Goal: Transaction & Acquisition: Purchase product/service

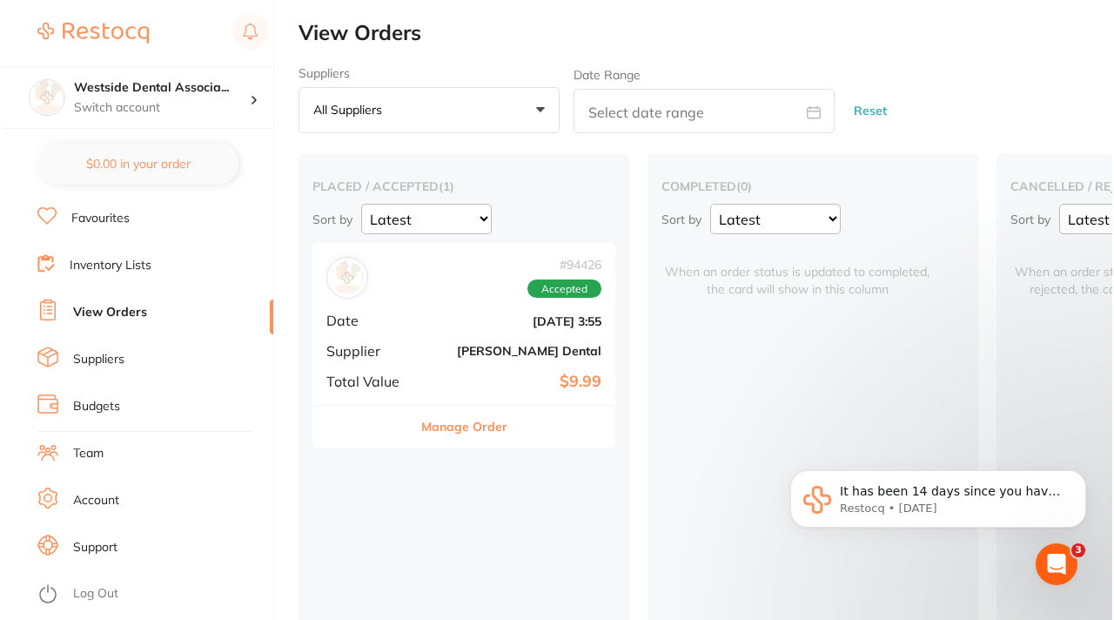
scroll to position [186, 0]
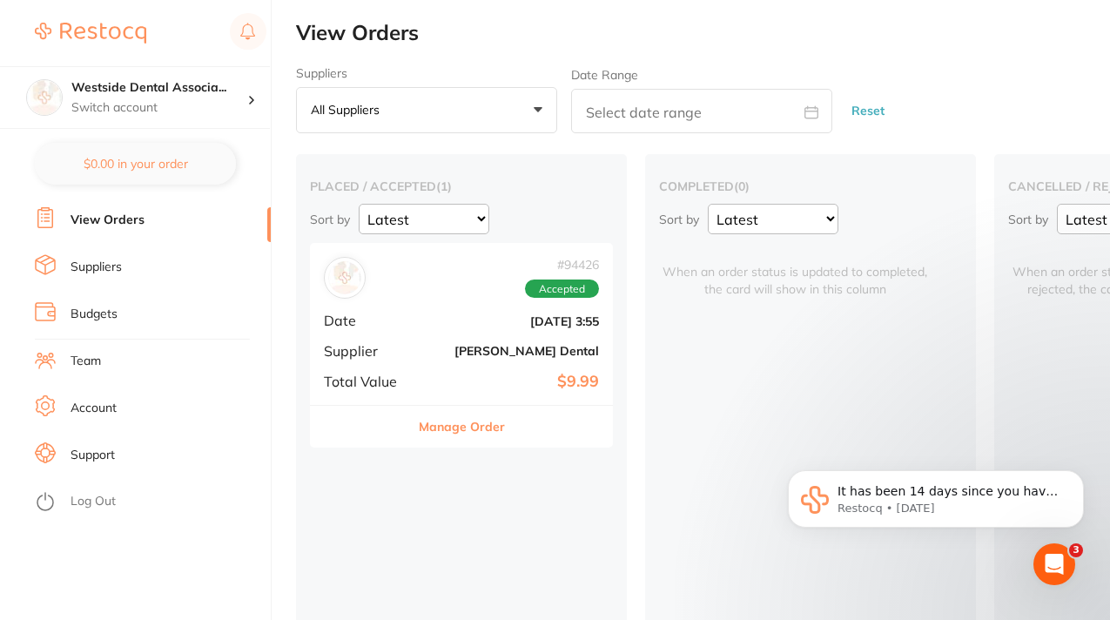
click at [91, 503] on link "Log Out" at bounding box center [93, 501] width 45 height 17
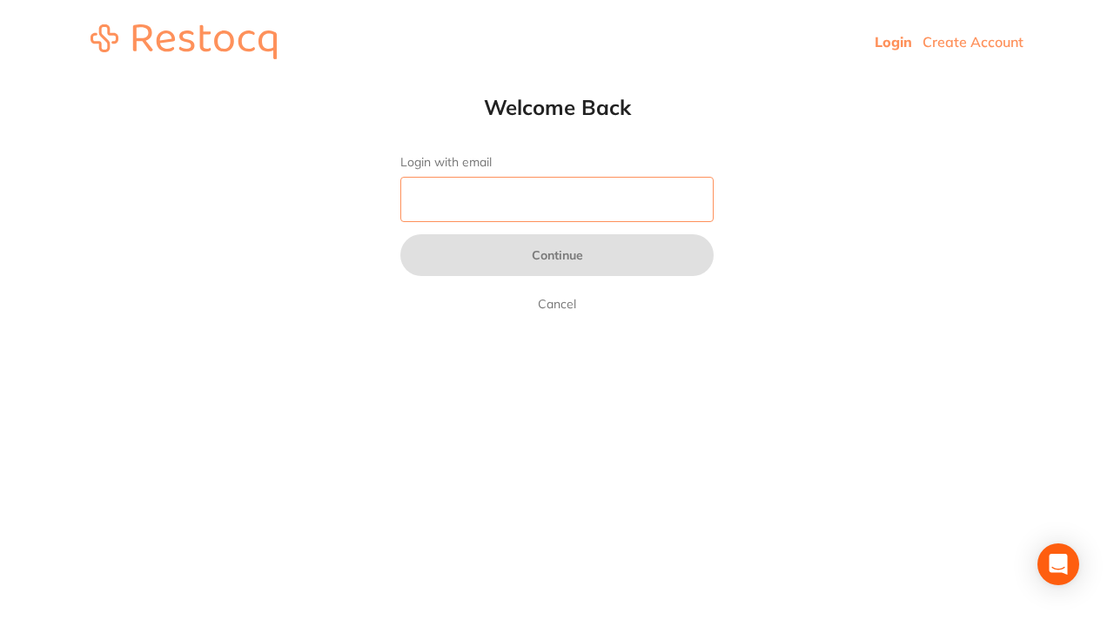
click at [534, 212] on input "Login with email" at bounding box center [557, 199] width 313 height 45
type input "r"
type input "[EMAIL_ADDRESS][DOMAIN_NAME]"
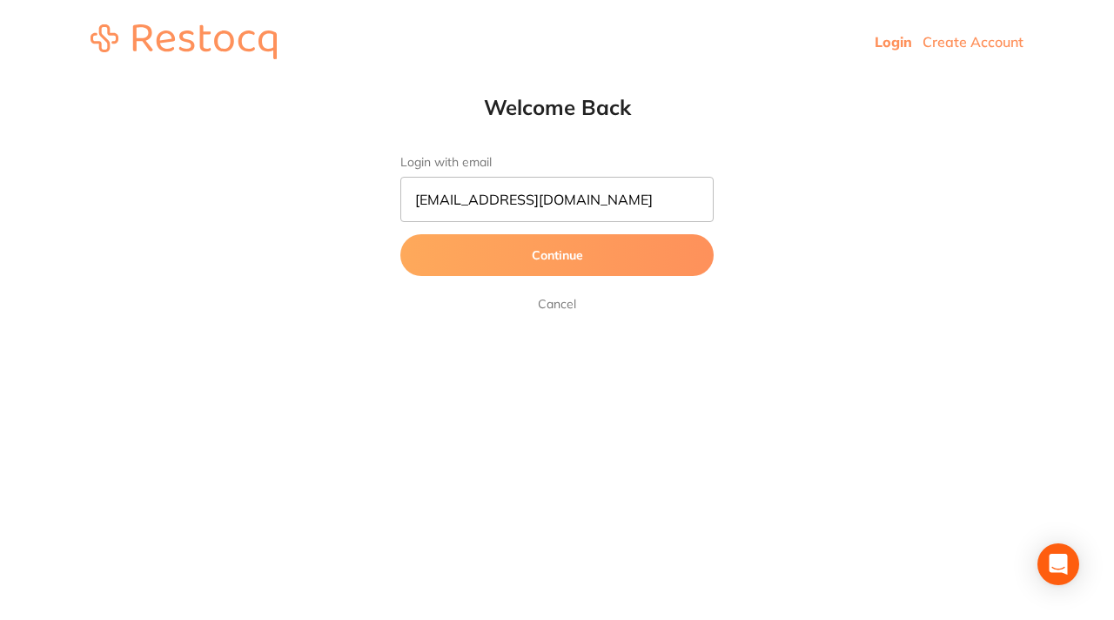
click at [570, 259] on button "Continue" at bounding box center [557, 255] width 313 height 42
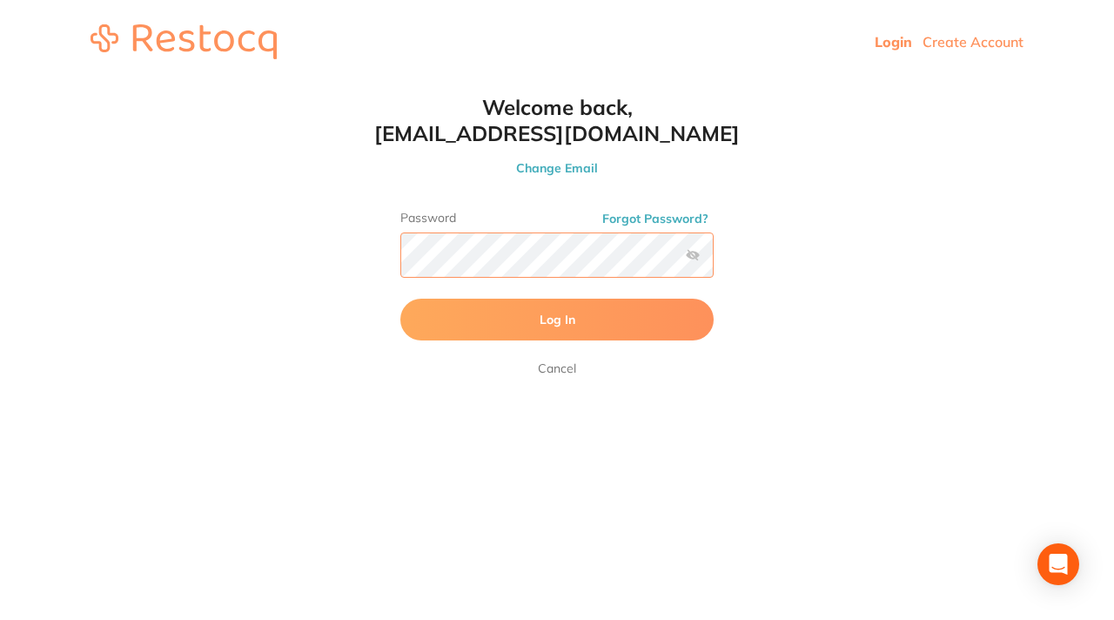
click at [401, 299] on button "Log In" at bounding box center [557, 320] width 313 height 42
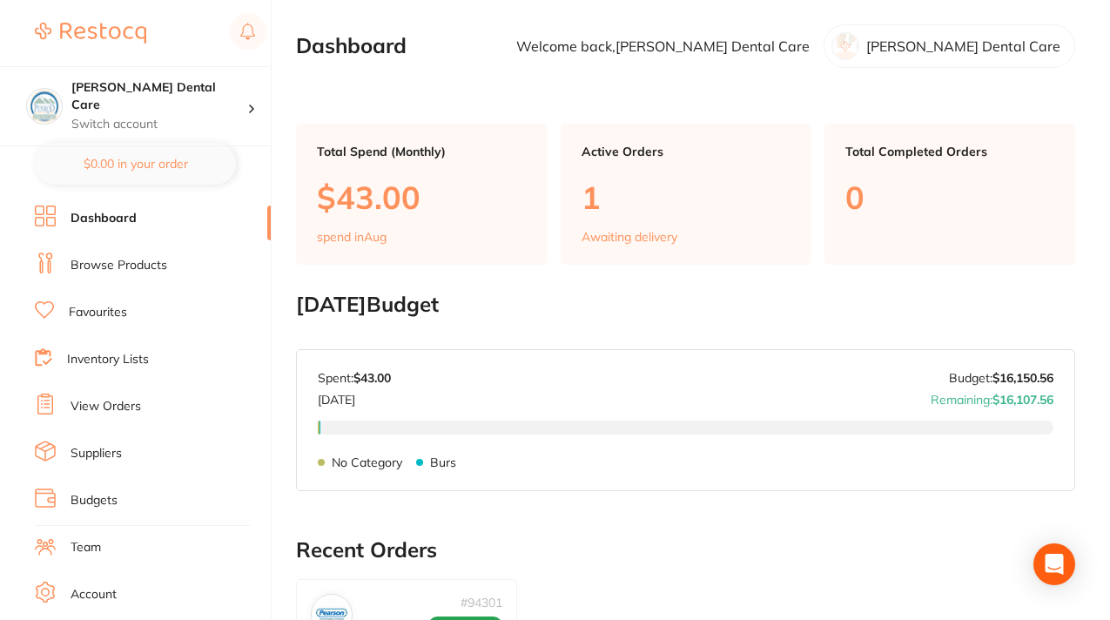
click at [138, 259] on link "Browse Products" at bounding box center [119, 265] width 97 height 17
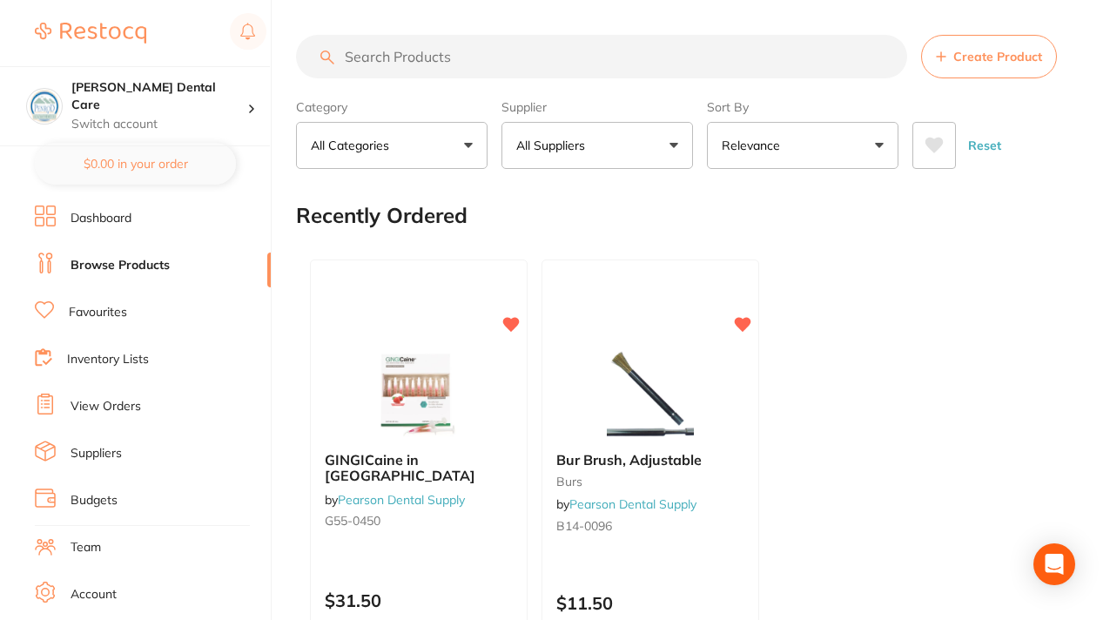
click at [671, 140] on button "All Suppliers" at bounding box center [598, 145] width 192 height 47
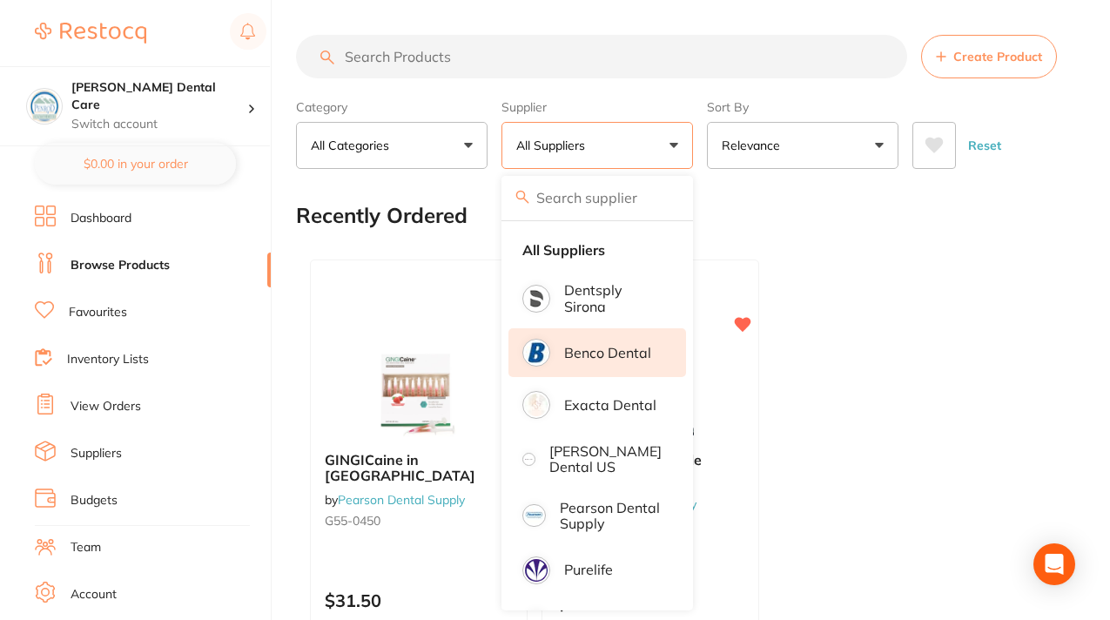
click at [570, 353] on p "Benco Dental" at bounding box center [607, 353] width 87 height 16
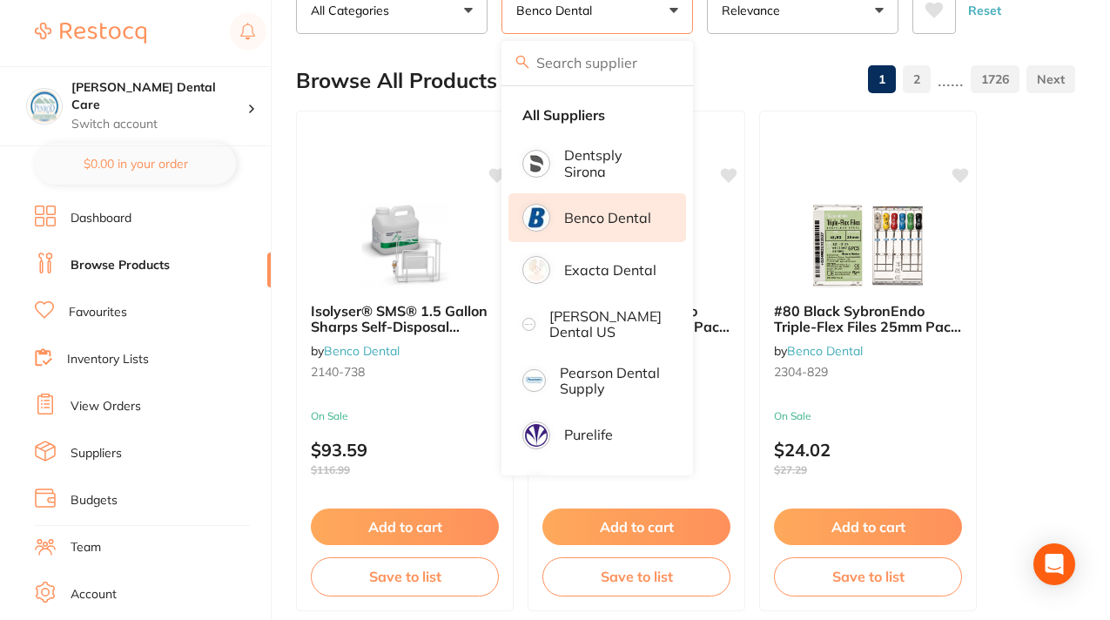
scroll to position [138, 0]
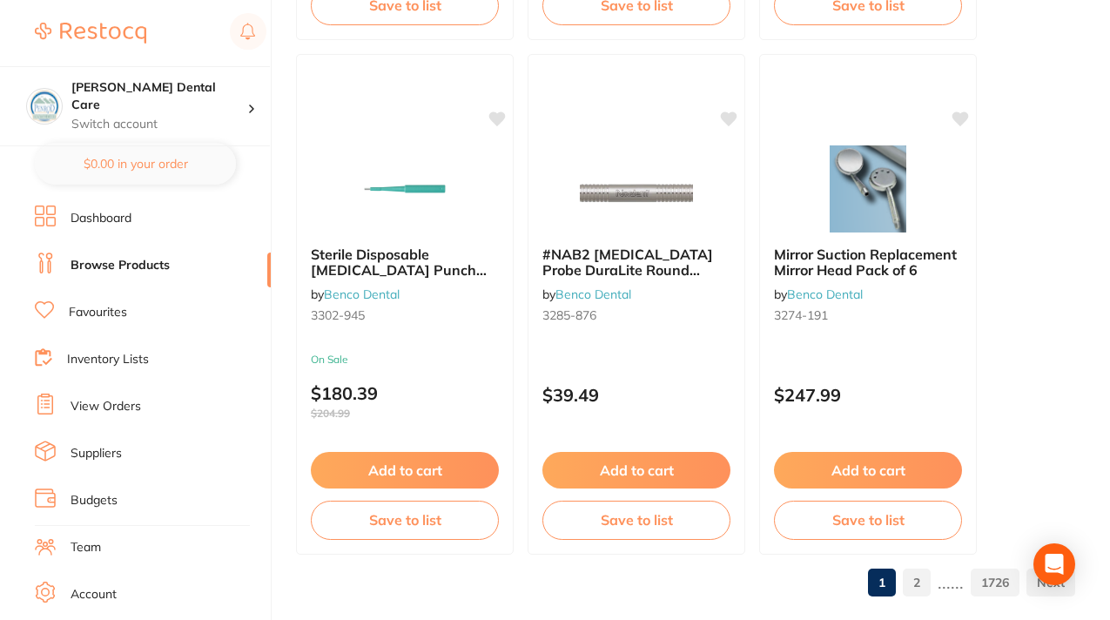
scroll to position [8964, 0]
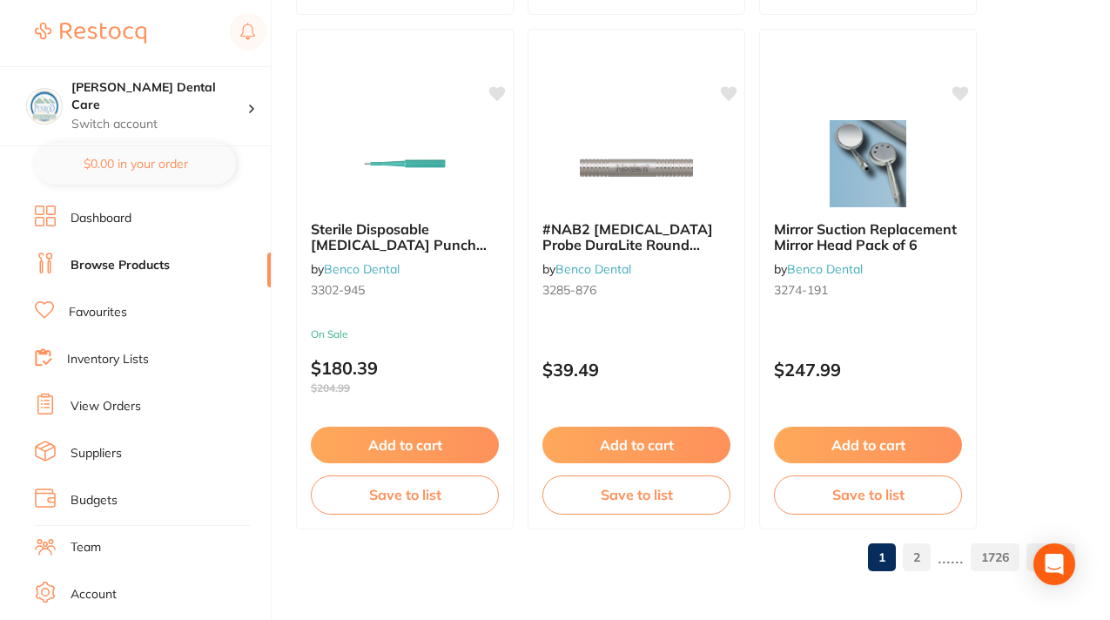
click at [920, 554] on link "2" at bounding box center [917, 557] width 28 height 35
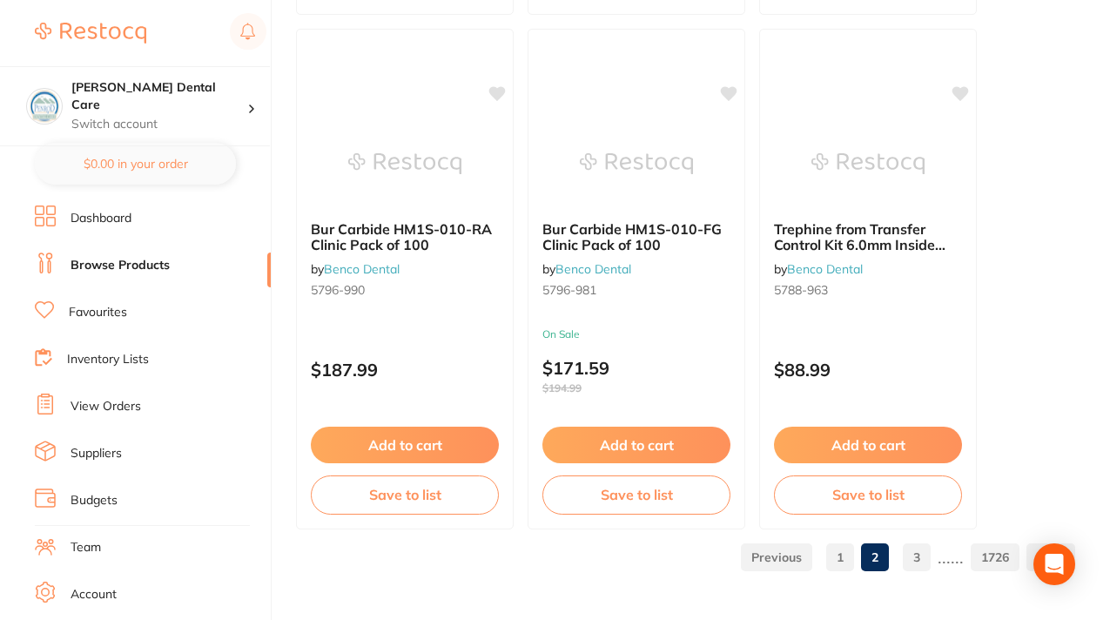
click at [919, 550] on link "3" at bounding box center [917, 557] width 28 height 35
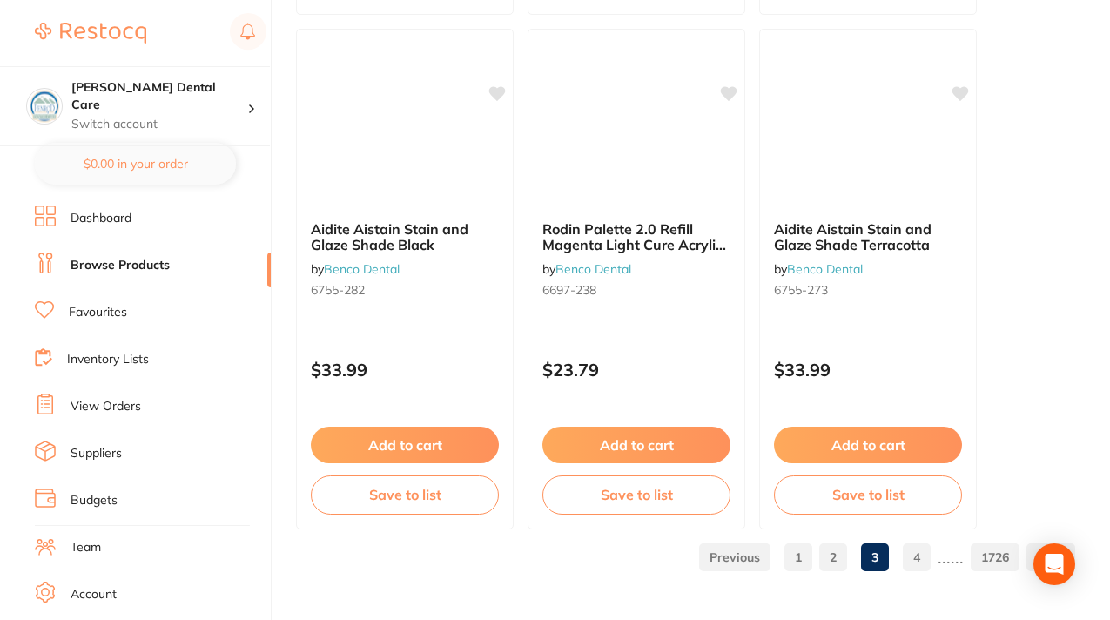
click at [914, 563] on link "4" at bounding box center [917, 557] width 28 height 35
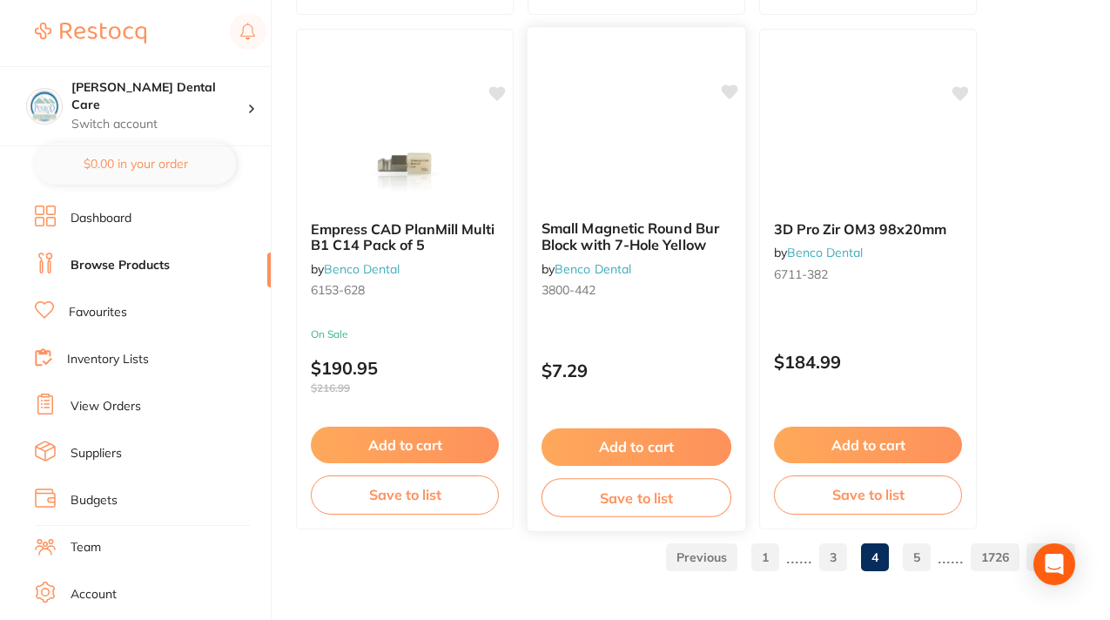
click at [638, 448] on button "Add to cart" at bounding box center [637, 446] width 190 height 37
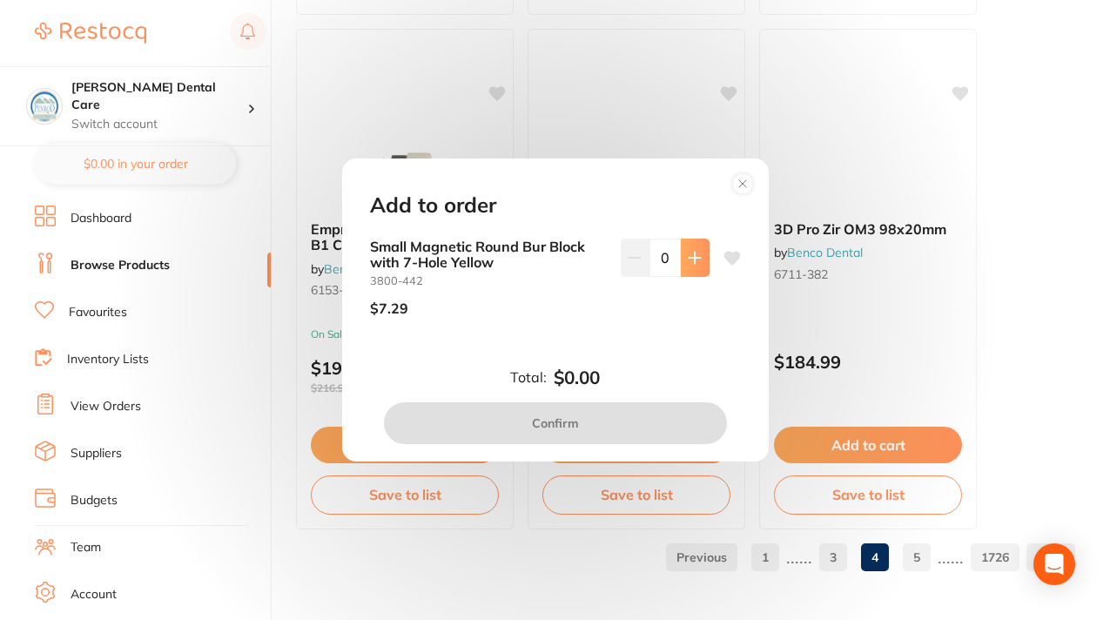
click at [688, 263] on icon at bounding box center [695, 258] width 14 height 14
type input "1"
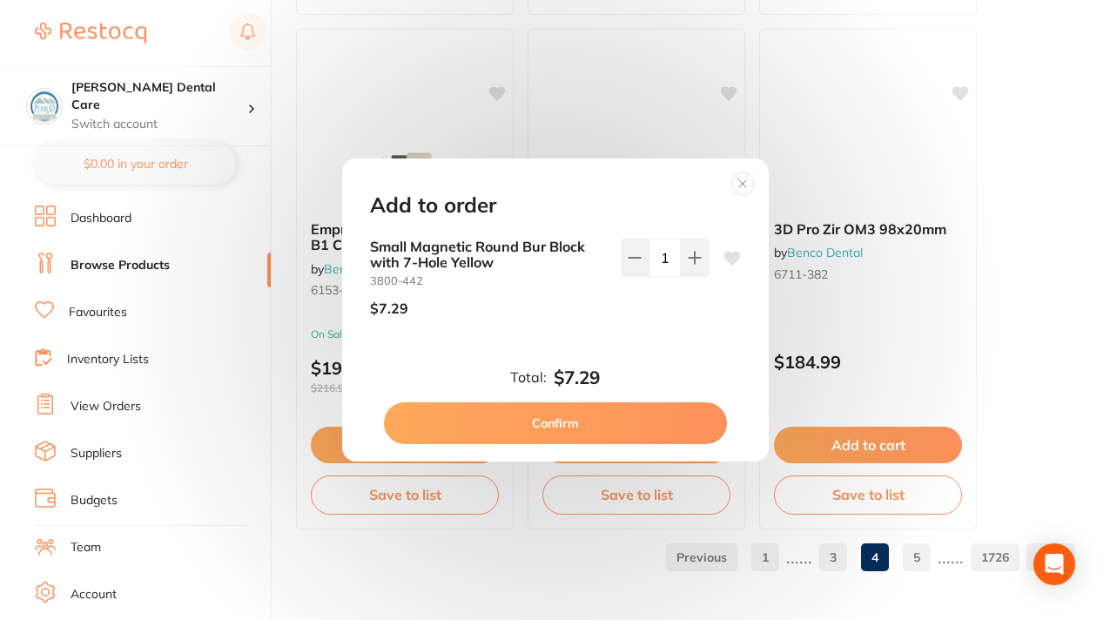
click at [556, 424] on button "Confirm" at bounding box center [555, 423] width 343 height 42
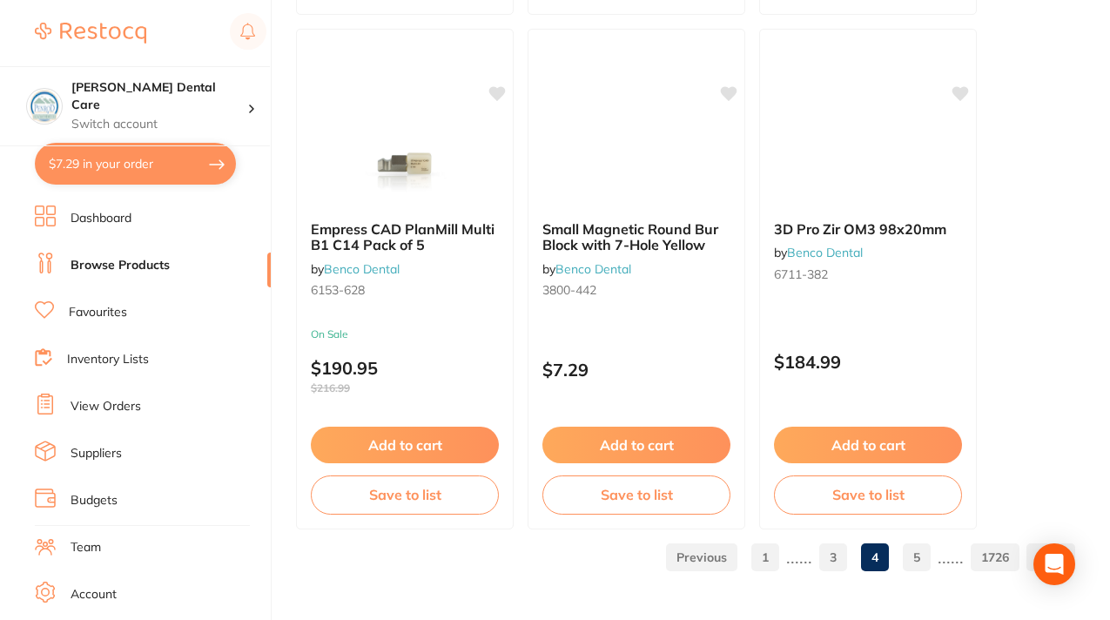
click at [151, 169] on button "$7.29 in your order" at bounding box center [135, 164] width 201 height 42
checkbox input "true"
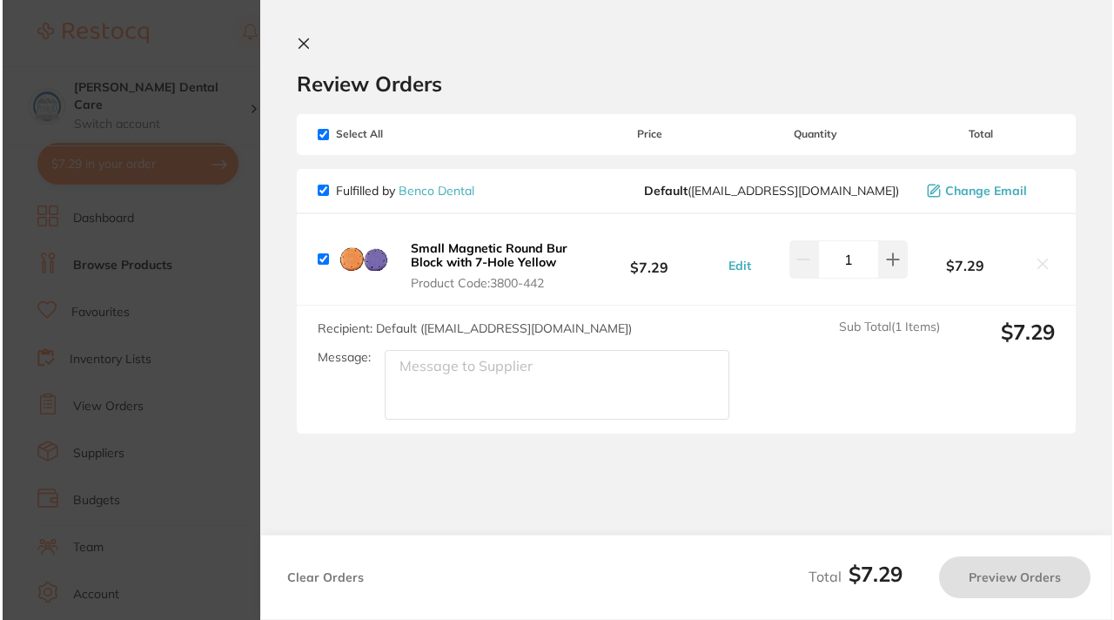
scroll to position [0, 0]
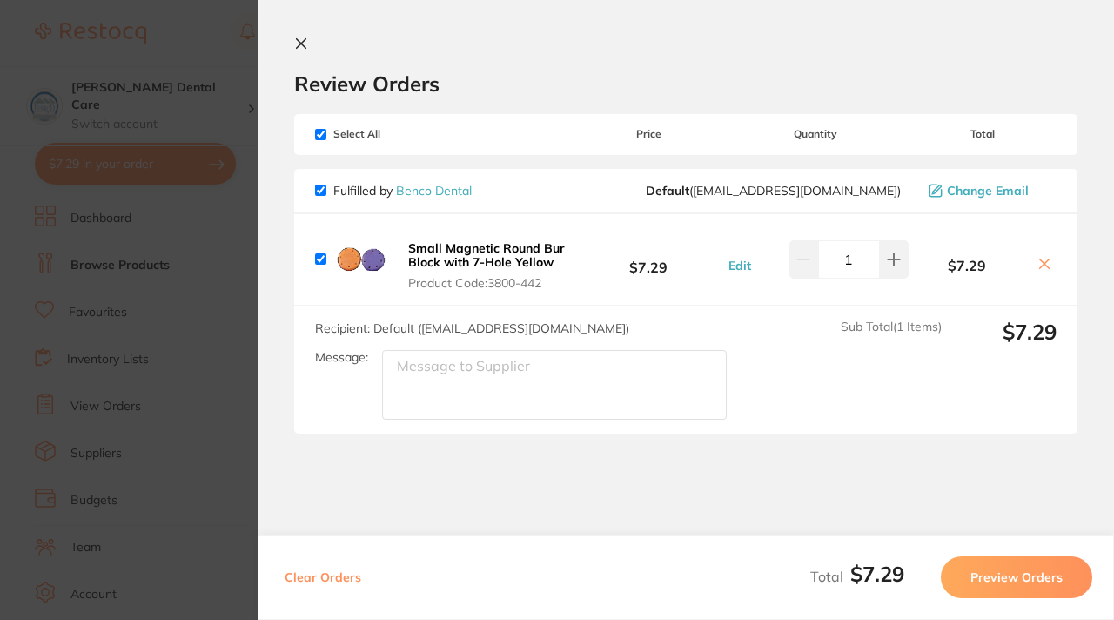
click at [1004, 576] on button "Preview Orders" at bounding box center [1016, 577] width 151 height 42
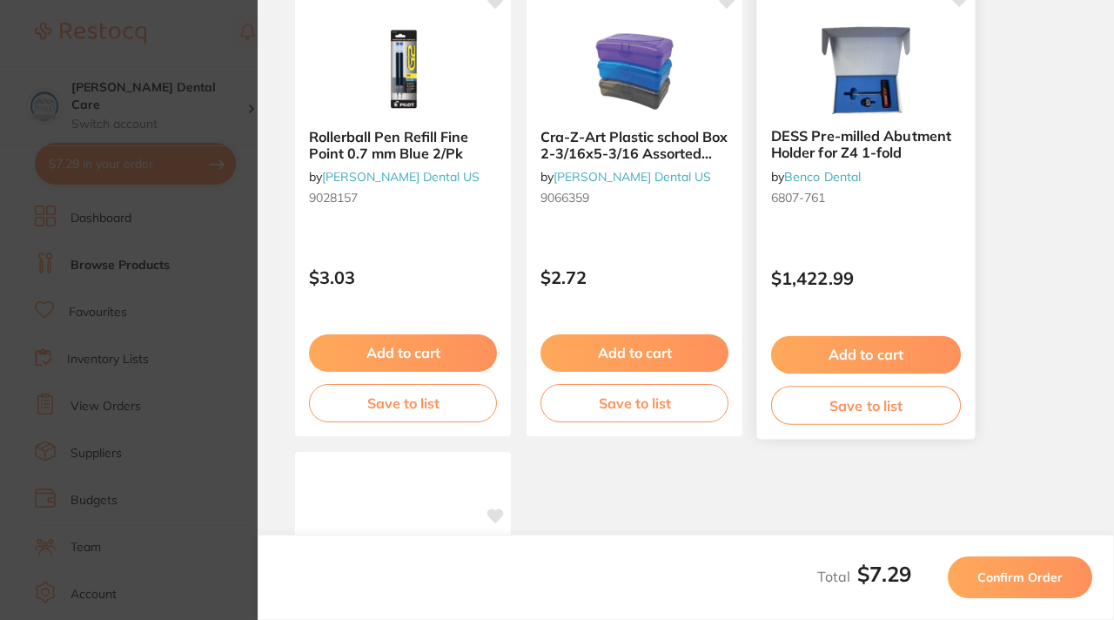
scroll to position [1245, 0]
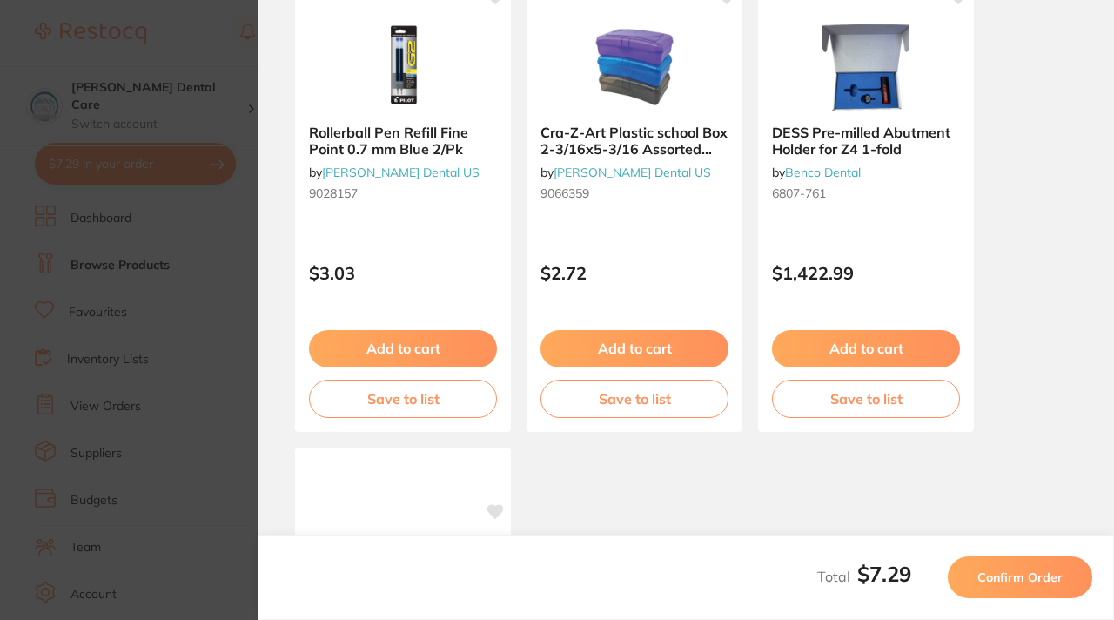
click at [995, 584] on button "Confirm Order" at bounding box center [1020, 577] width 145 height 42
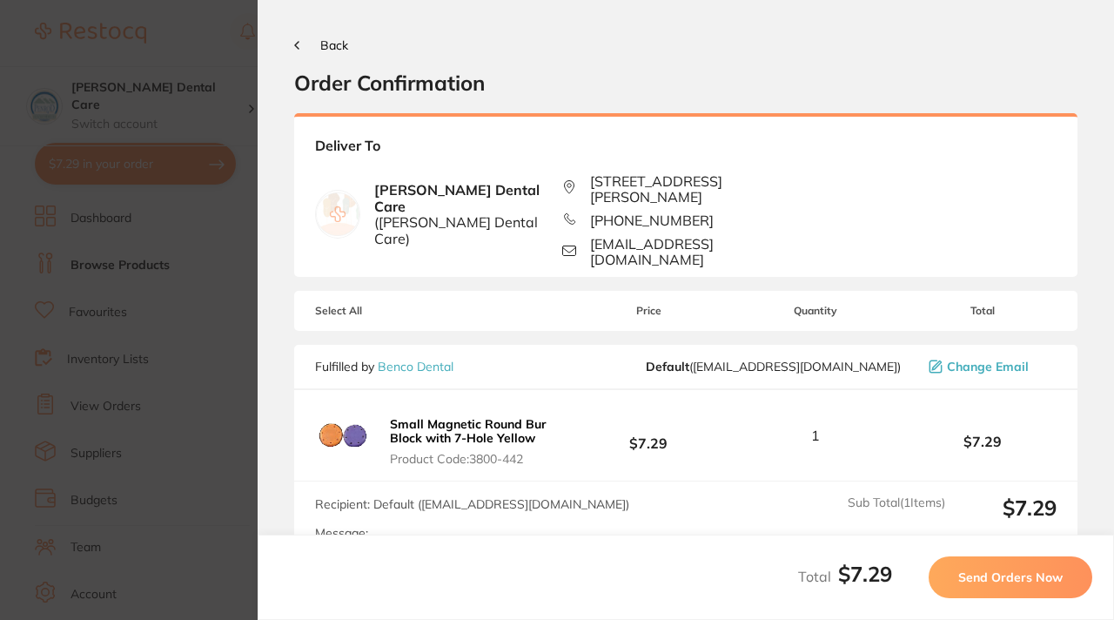
scroll to position [143, 0]
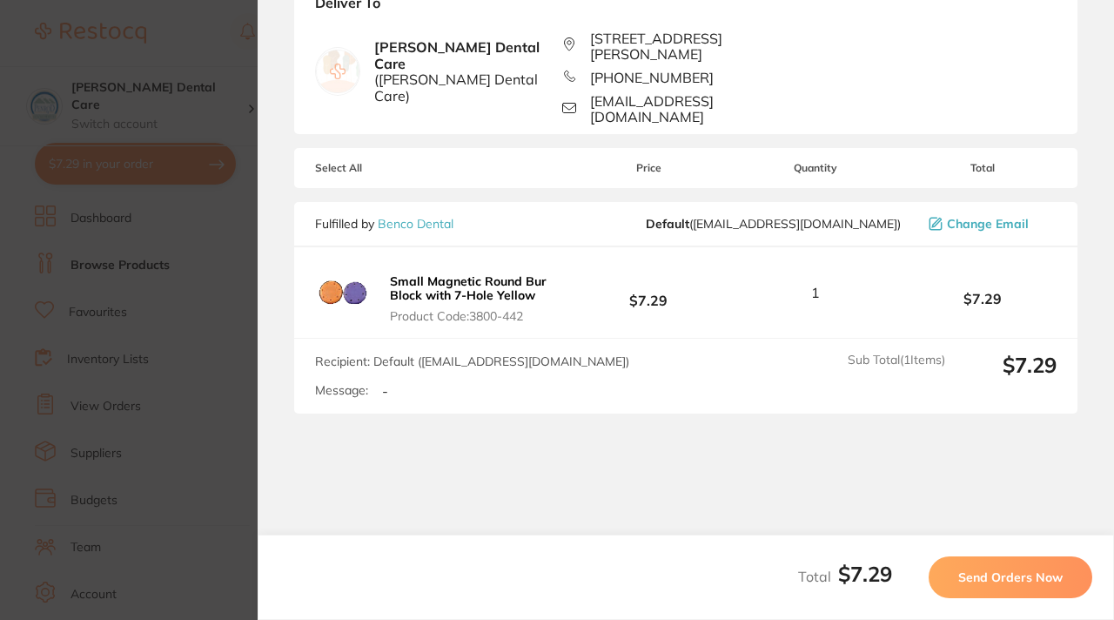
click at [980, 582] on span "Send Orders Now" at bounding box center [1011, 577] width 104 height 16
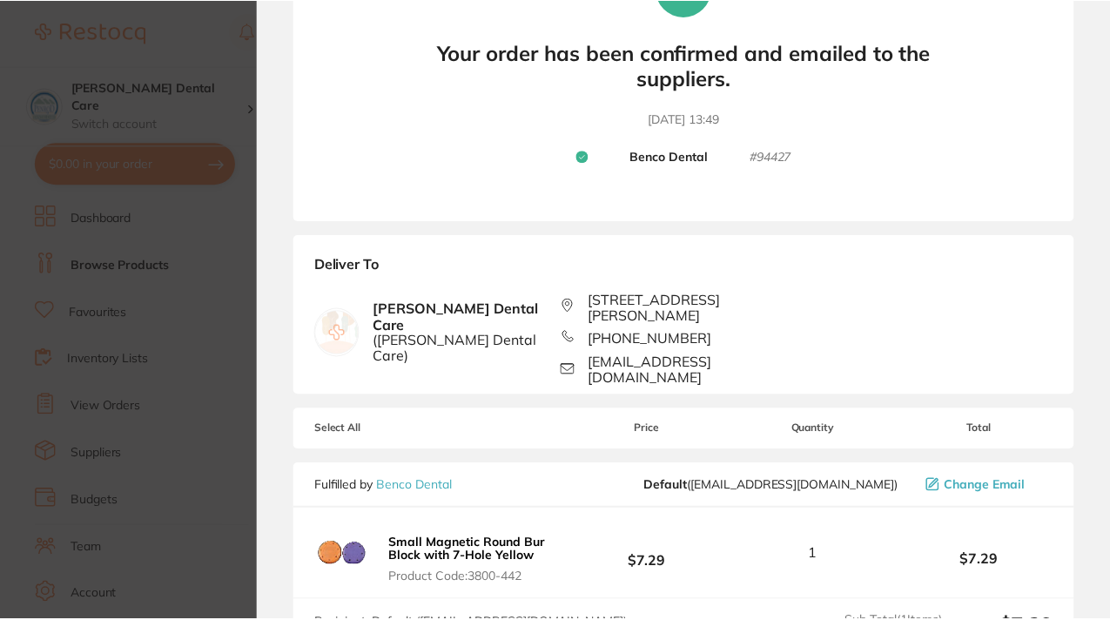
scroll to position [0, 0]
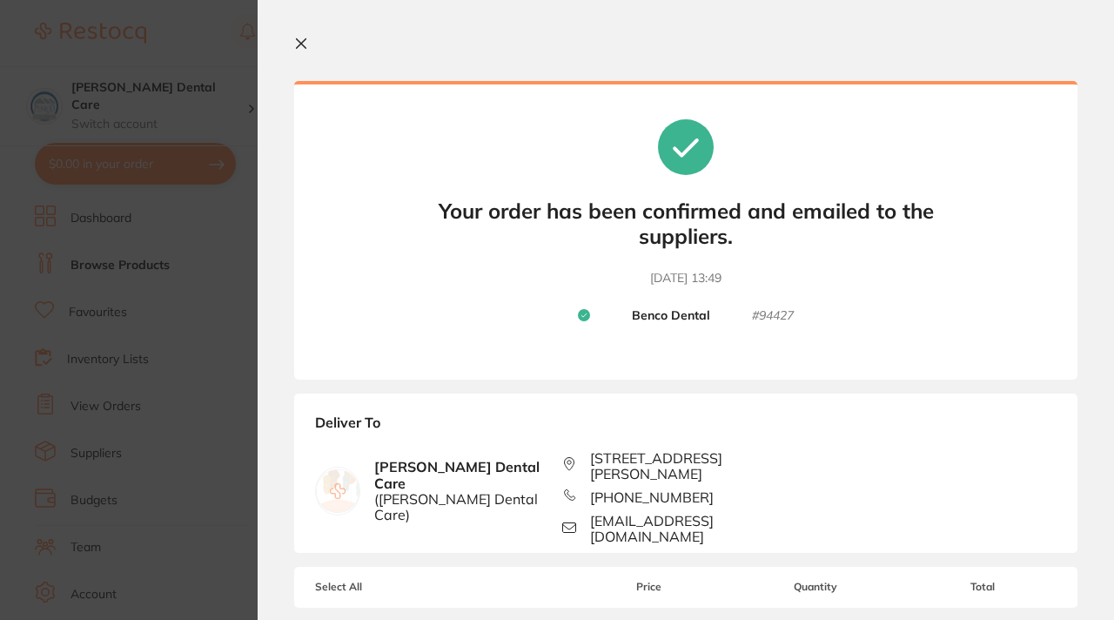
click at [229, 50] on section "Update RRP Set your pre negotiated price for this item. Item Agreed RRP (excl. …" at bounding box center [557, 310] width 1114 height 620
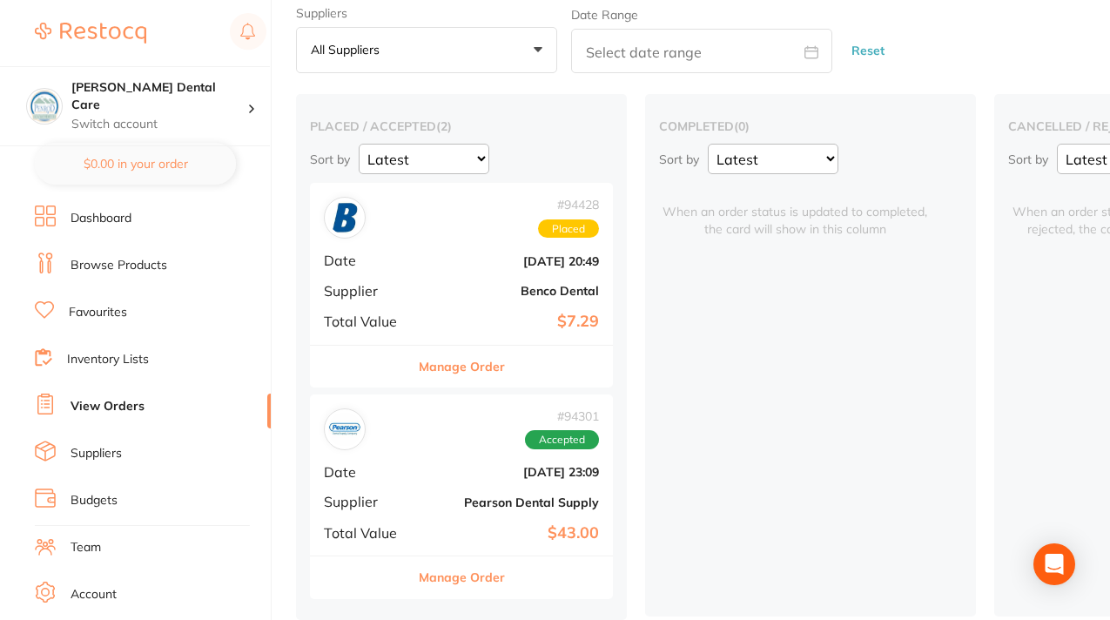
scroll to position [68, 0]
click at [450, 443] on div "# 94301 Accepted Date [DATE] 23:09 Supplier [PERSON_NAME] Dental Supply Total V…" at bounding box center [461, 474] width 303 height 161
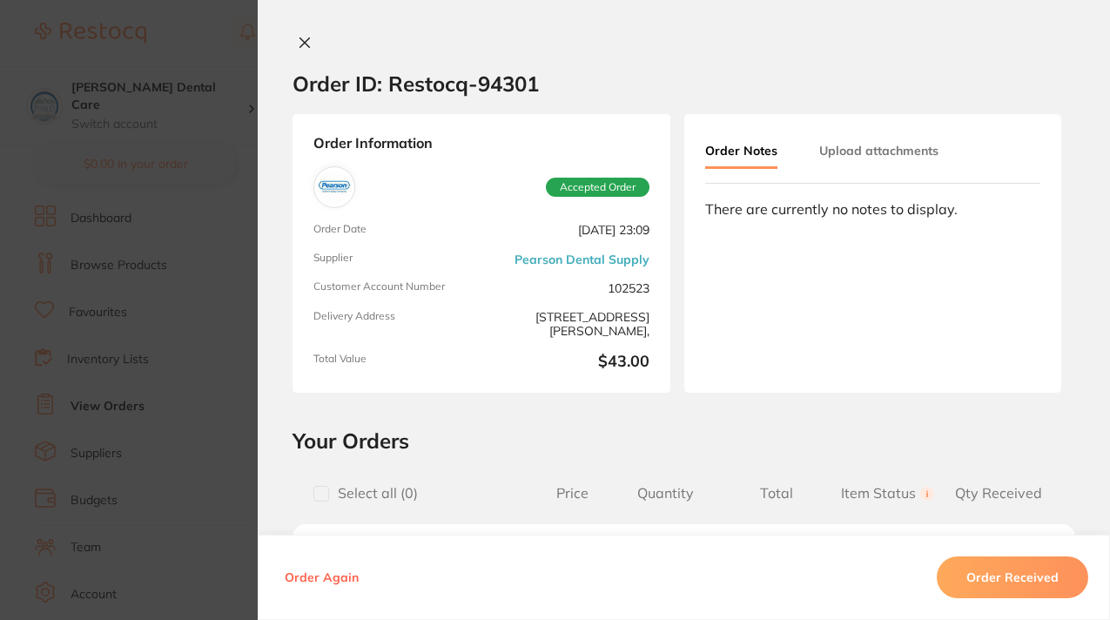
click at [215, 44] on section "Order ID: Restocq- 94301 Order Information Accepted Order Order Date [DATE] 23:…" at bounding box center [555, 310] width 1110 height 620
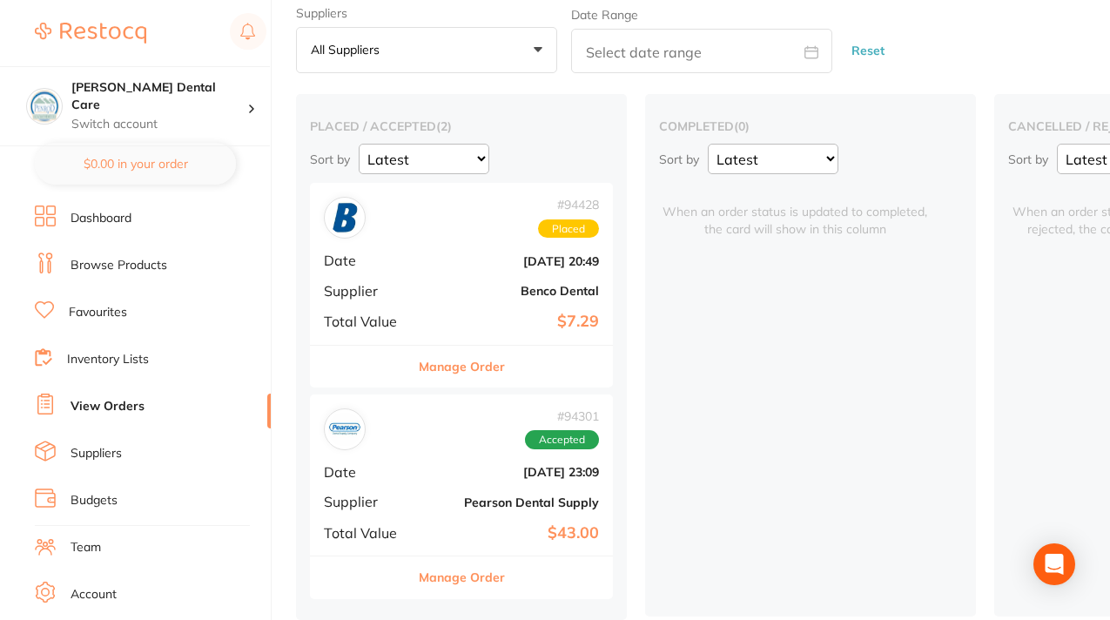
click at [455, 448] on div "# 94301 Accepted Date [DATE] 23:09 Supplier [PERSON_NAME] Dental Supply Total V…" at bounding box center [461, 474] width 303 height 161
